Goal: Transaction & Acquisition: Register for event/course

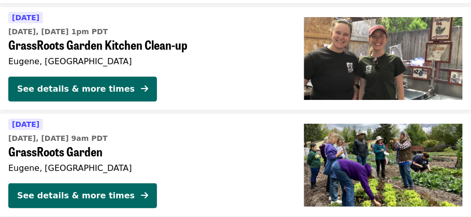
scroll to position [828, 0]
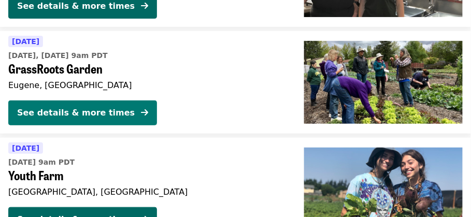
click at [79, 114] on div "See details & more times" at bounding box center [76, 113] width 118 height 12
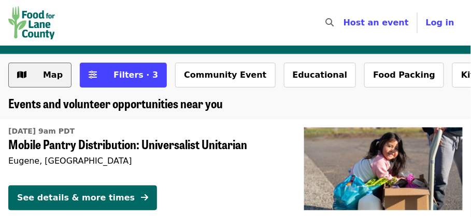
click at [60, 83] on button "Map" at bounding box center [39, 75] width 63 height 25
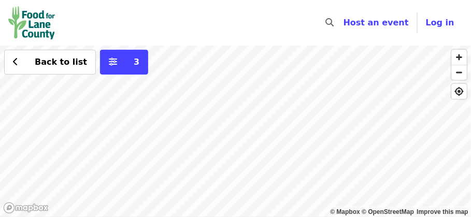
drag, startPoint x: 276, startPoint y: 171, endPoint x: 230, endPoint y: 129, distance: 62.7
click at [230, 129] on div "Back to list 3" at bounding box center [235, 131] width 471 height 171
drag, startPoint x: 185, startPoint y: 132, endPoint x: 187, endPoint y: 170, distance: 38.4
click at [187, 170] on div "Back to list 3" at bounding box center [235, 131] width 471 height 171
drag, startPoint x: 146, startPoint y: 140, endPoint x: 153, endPoint y: 180, distance: 40.5
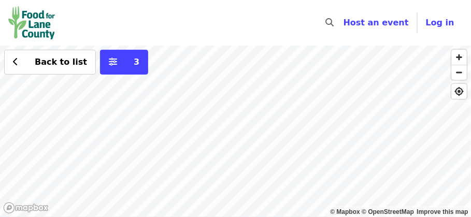
click at [153, 180] on div "Back to list 3" at bounding box center [235, 131] width 471 height 171
drag, startPoint x: 187, startPoint y: 149, endPoint x: 382, endPoint y: 238, distance: 214.6
click at [382, 216] on html "Skip to content ​ Host an event Host Log in © Mapbox © OpenStreetMap Improve th…" at bounding box center [235, 108] width 471 height 217
drag, startPoint x: 310, startPoint y: 135, endPoint x: 289, endPoint y: 212, distance: 79.9
click at [289, 213] on div "Back to list 3" at bounding box center [235, 131] width 471 height 171
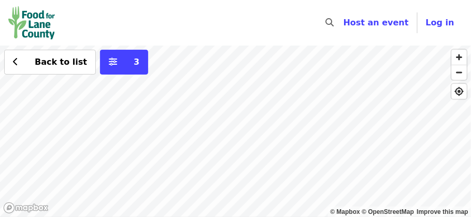
drag, startPoint x: 253, startPoint y: 171, endPoint x: 283, endPoint y: 51, distance: 123.8
click at [283, 51] on div "Back to list 3" at bounding box center [235, 131] width 471 height 171
drag, startPoint x: 360, startPoint y: 176, endPoint x: 415, endPoint y: 137, distance: 67.2
click at [415, 137] on div "Back to list 3" at bounding box center [235, 131] width 471 height 171
